Goal: Obtain resource: Download file/media

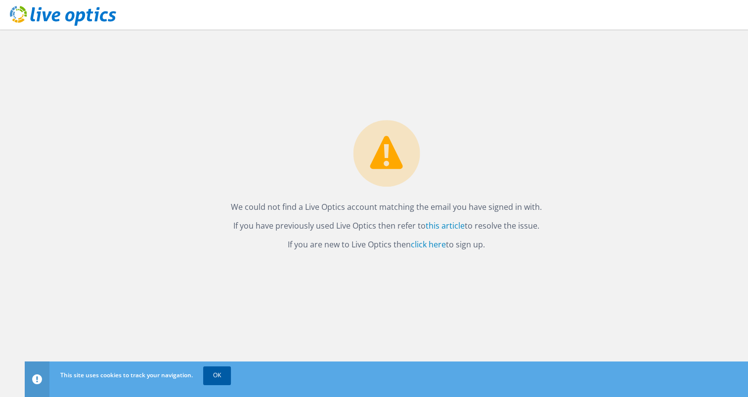
click at [213, 378] on link "OK" at bounding box center [217, 376] width 28 height 18
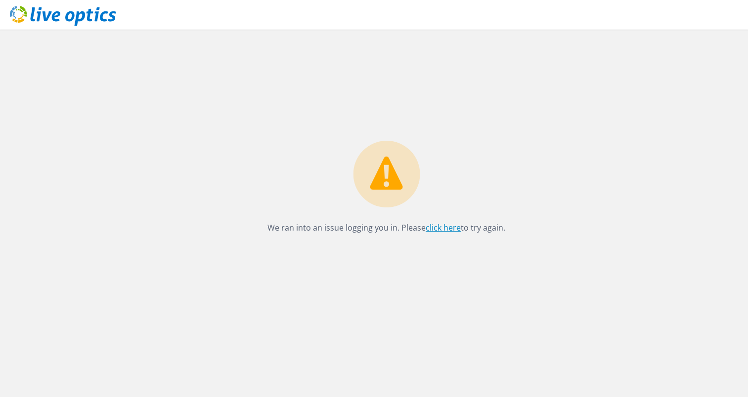
click at [437, 231] on link "click here" at bounding box center [442, 227] width 35 height 11
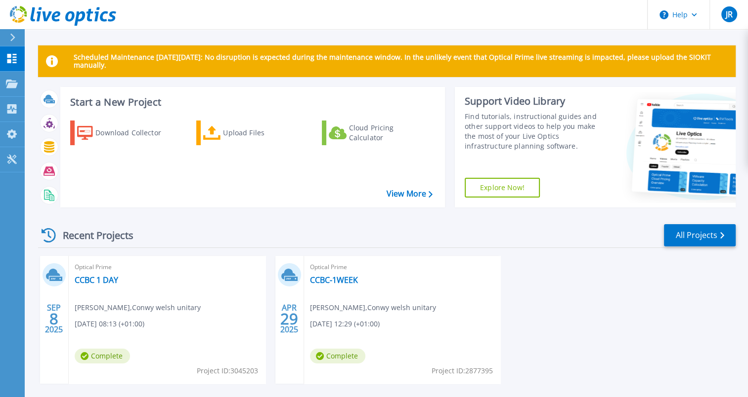
scroll to position [43, 0]
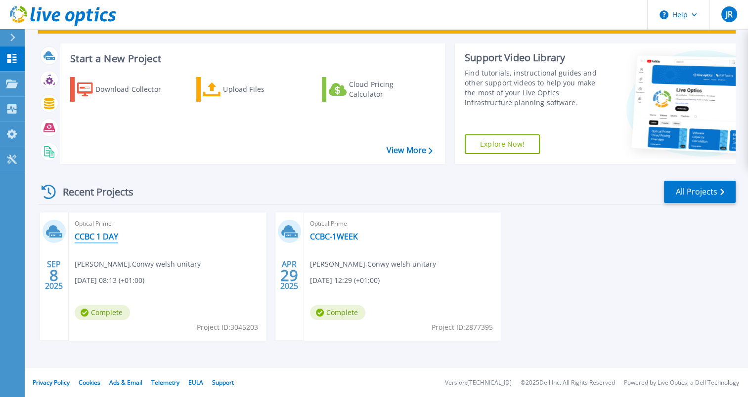
click at [111, 238] on link "CCBC 1 DAY" at bounding box center [96, 237] width 43 height 10
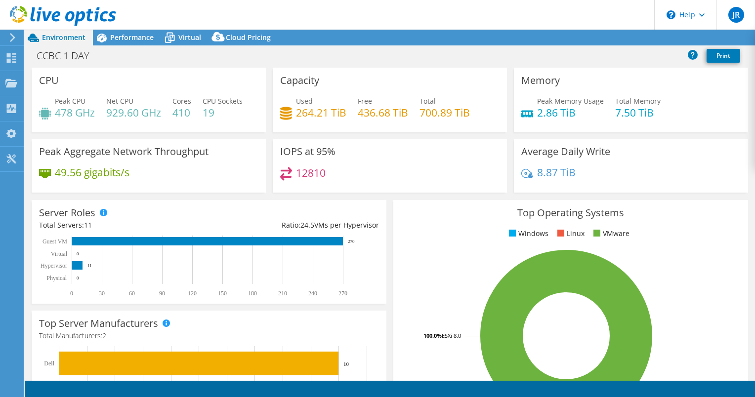
select select "USD"
click at [631, 39] on link "Share" at bounding box center [631, 37] width 41 height 15
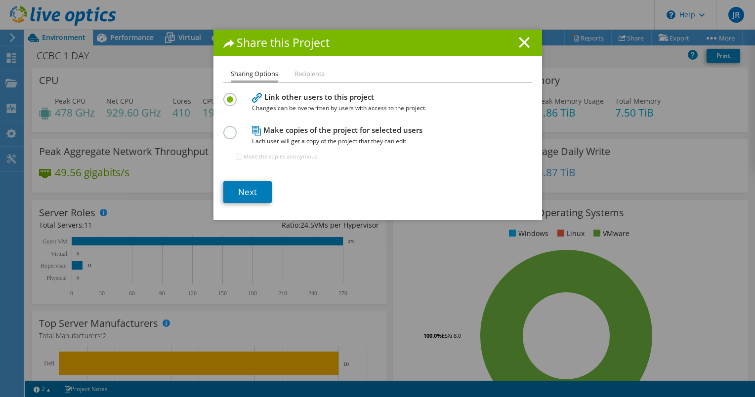
click at [320, 73] on li "Recipients" at bounding box center [309, 74] width 30 height 12
click at [306, 75] on li "Recipients" at bounding box center [309, 74] width 30 height 12
click at [308, 77] on li "Recipients" at bounding box center [309, 74] width 30 height 12
click at [304, 75] on li "Recipients" at bounding box center [309, 74] width 30 height 12
click at [520, 45] on icon at bounding box center [524, 42] width 11 height 11
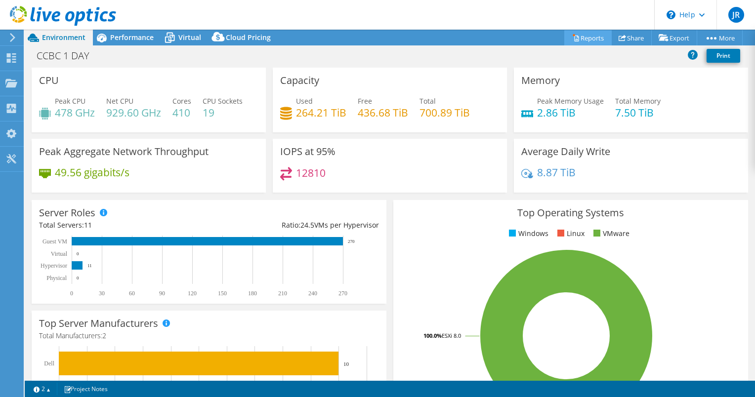
click at [585, 40] on link "Reports" at bounding box center [587, 37] width 47 height 15
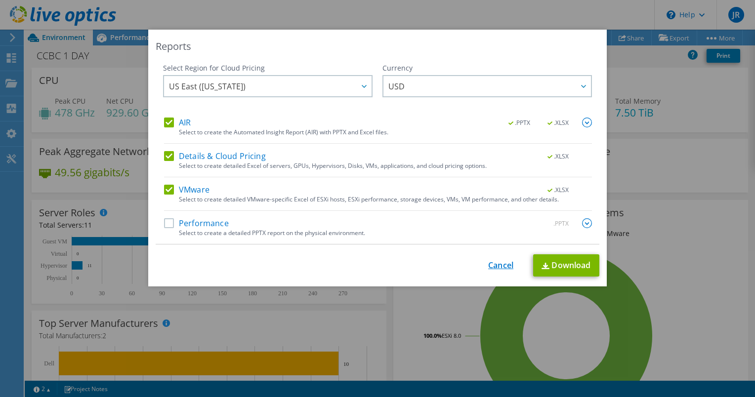
click at [497, 269] on link "Cancel" at bounding box center [500, 265] width 25 height 9
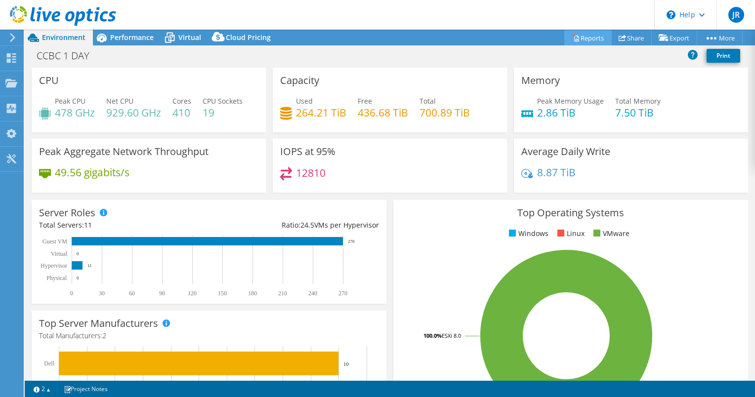
click at [578, 38] on link "Reports" at bounding box center [587, 37] width 47 height 15
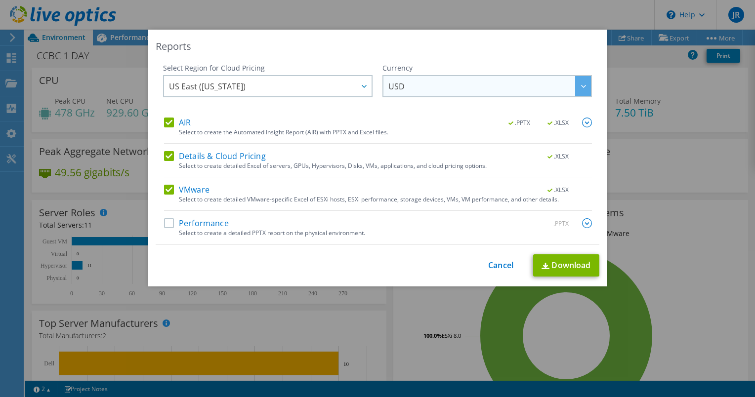
click at [446, 87] on span "USD" at bounding box center [489, 86] width 203 height 20
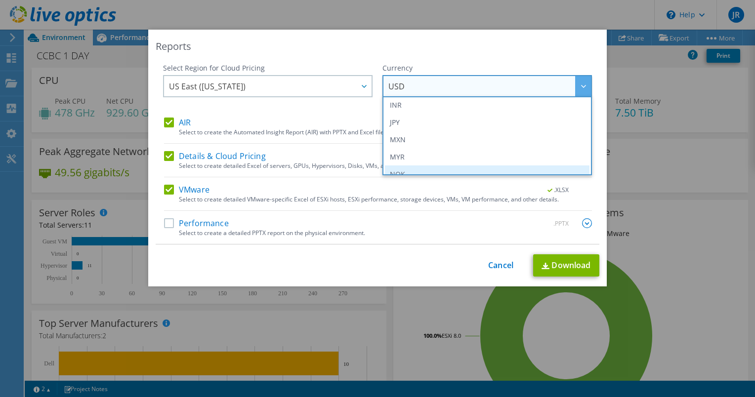
scroll to position [161, 0]
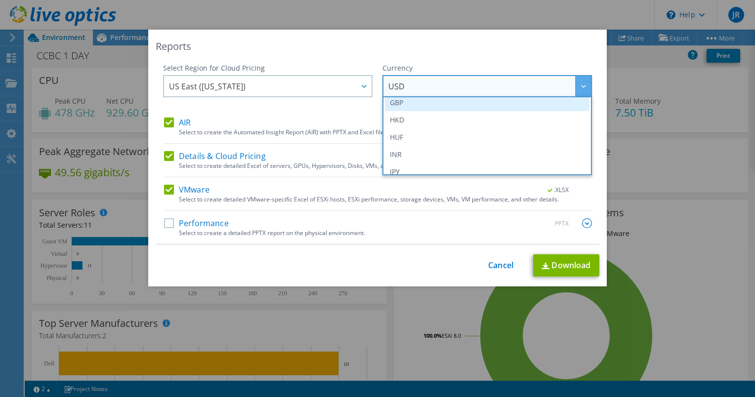
click at [413, 105] on li "GBP" at bounding box center [487, 102] width 205 height 17
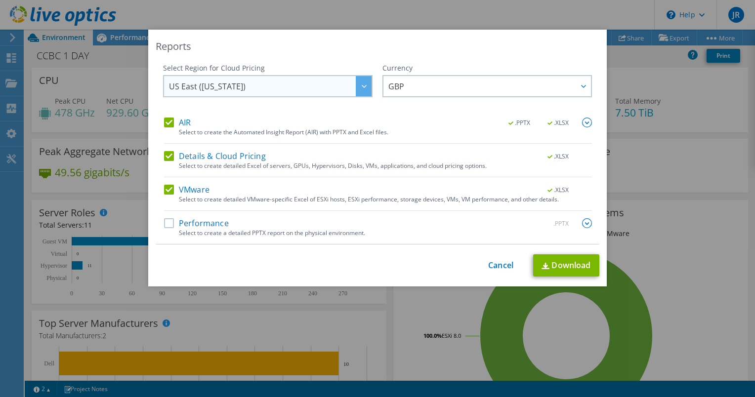
click at [349, 87] on span "US East ([US_STATE])" at bounding box center [270, 86] width 203 height 20
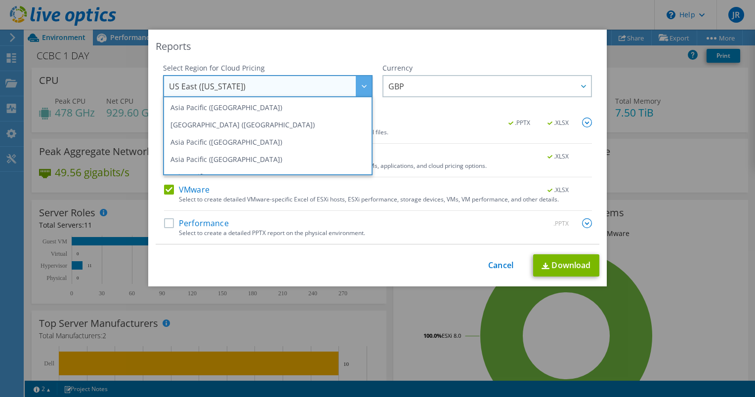
scroll to position [133, 0]
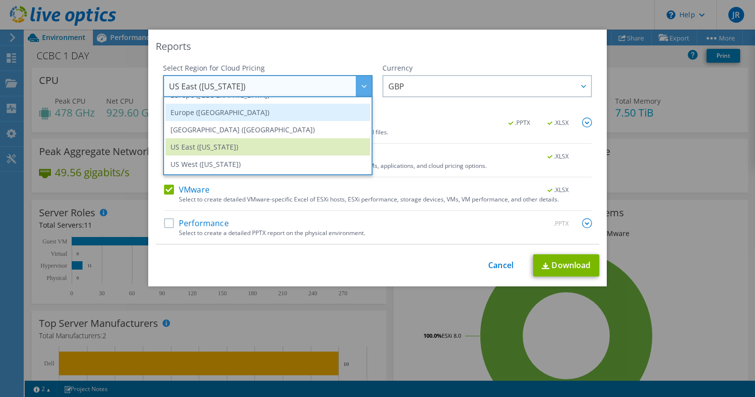
click at [231, 114] on li "Europe ([GEOGRAPHIC_DATA])" at bounding box center [268, 112] width 205 height 17
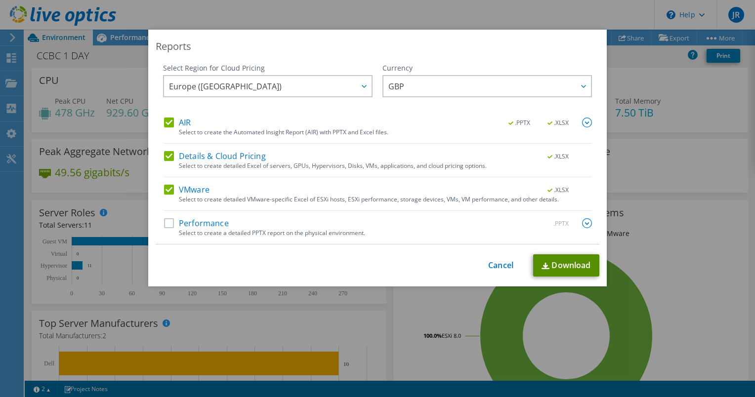
click at [565, 263] on link "Download" at bounding box center [566, 265] width 66 height 22
click at [503, 265] on link "Cancel" at bounding box center [500, 265] width 25 height 9
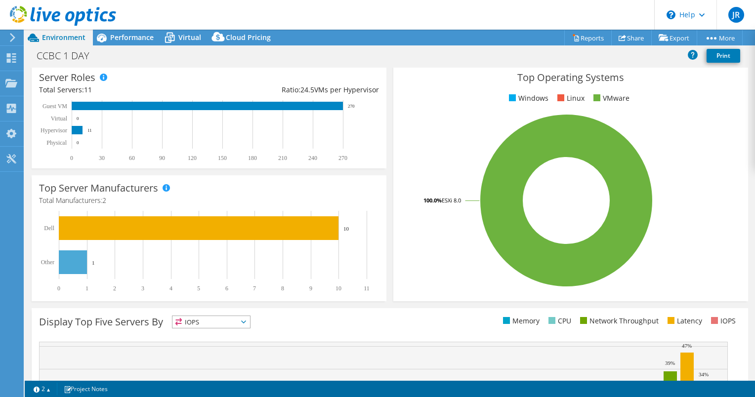
scroll to position [148, 0]
